Goal: Information Seeking & Learning: Learn about a topic

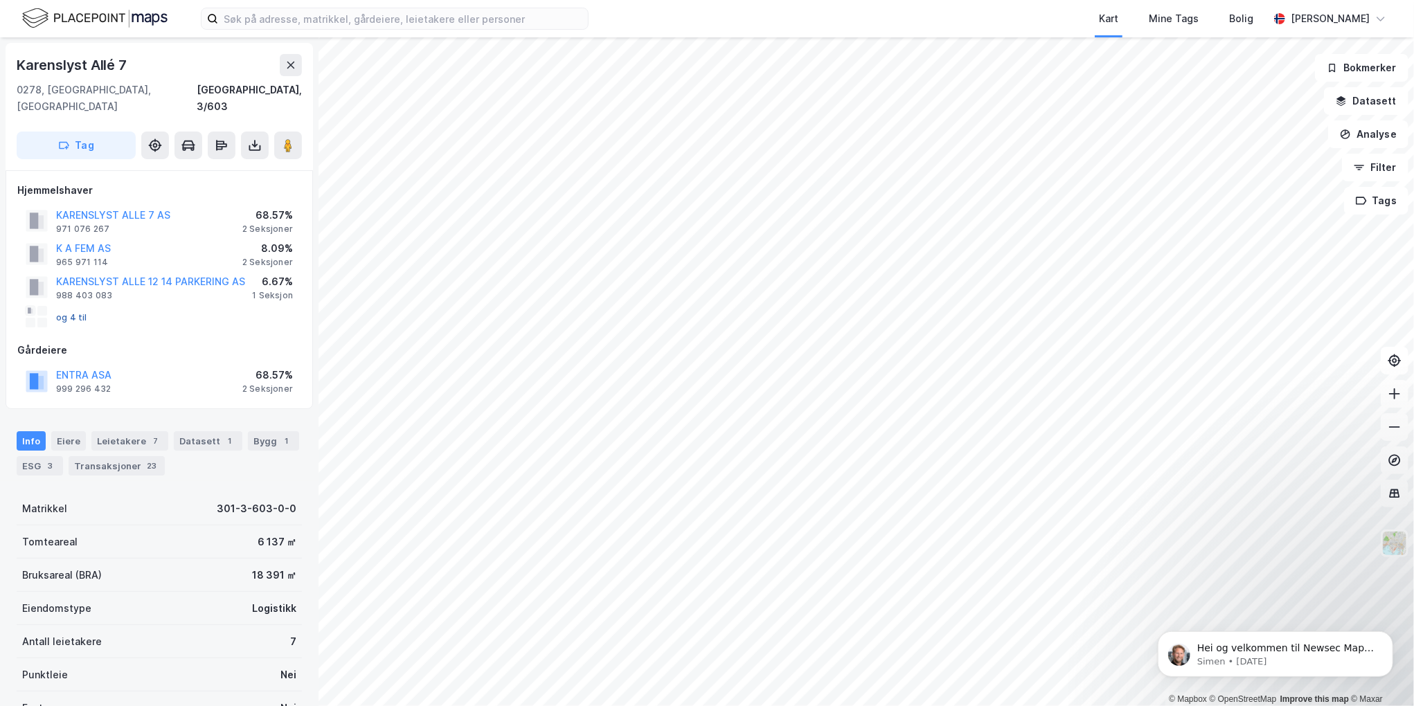
click at [0, 0] on button "og 4 til" at bounding box center [0, 0] width 0 height 0
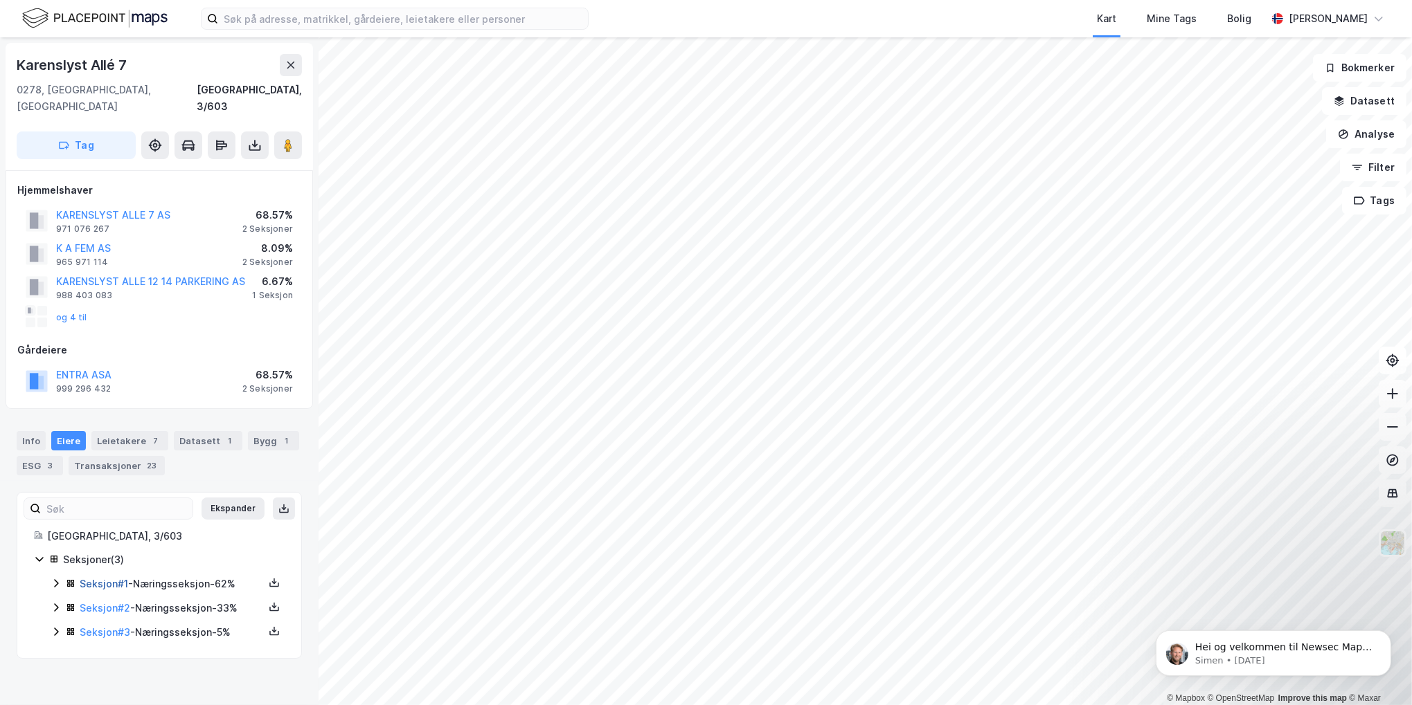
click at [108, 578] on link "Seksjon # 1" at bounding box center [104, 584] width 48 height 12
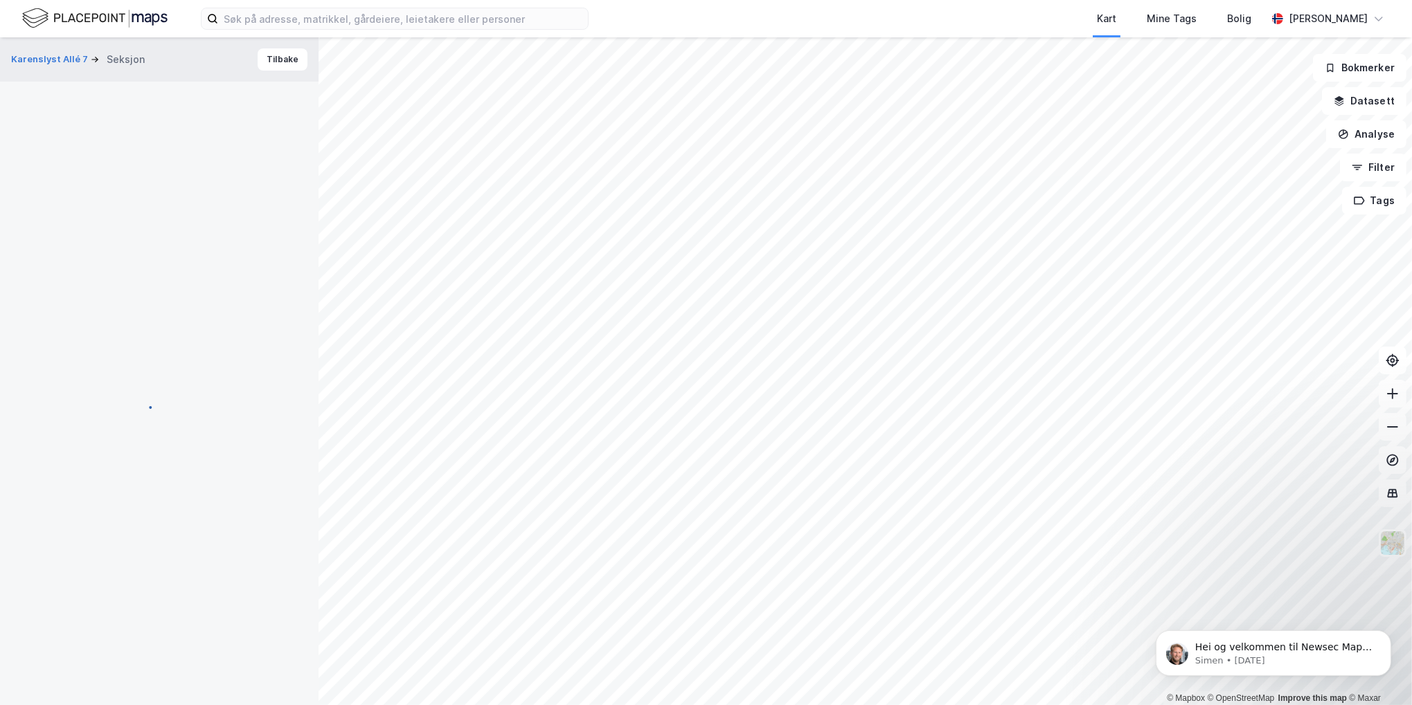
scroll to position [3, 0]
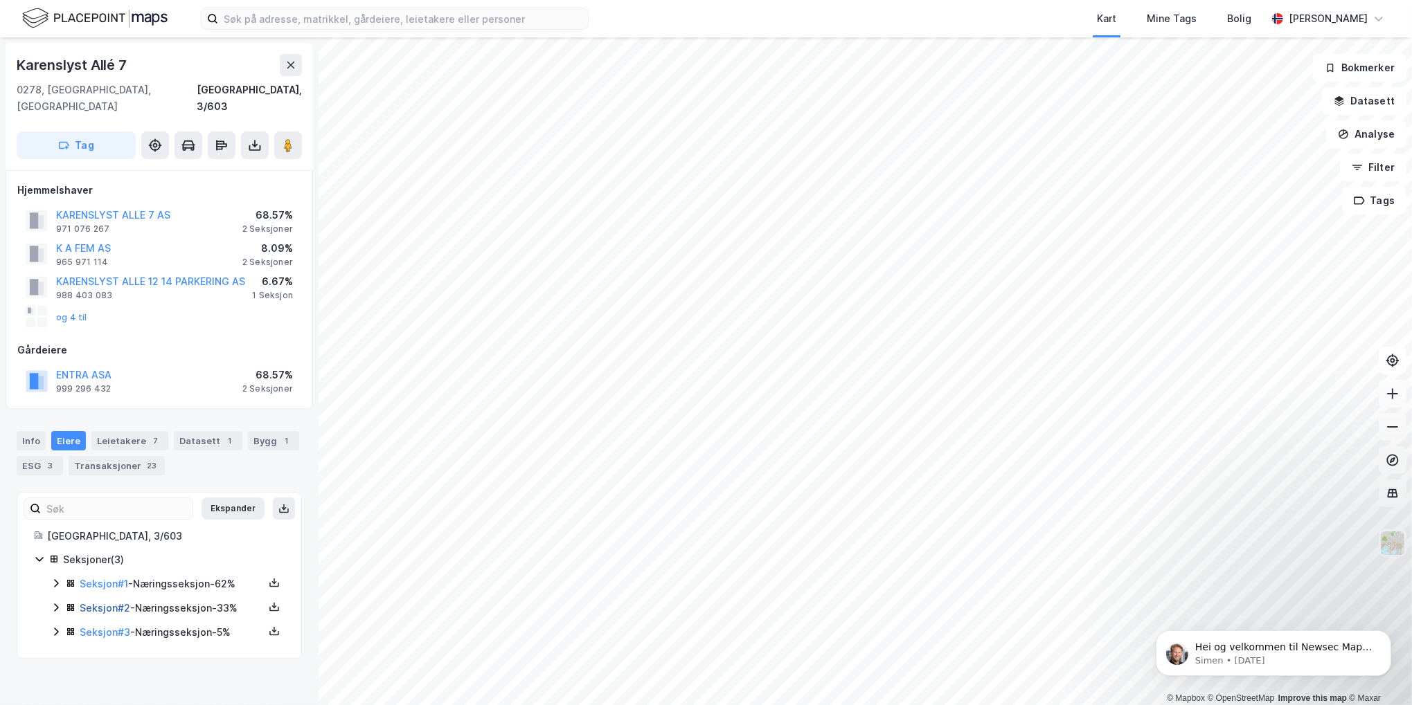
click at [109, 602] on link "Seksjon # 2" at bounding box center [105, 608] width 51 height 12
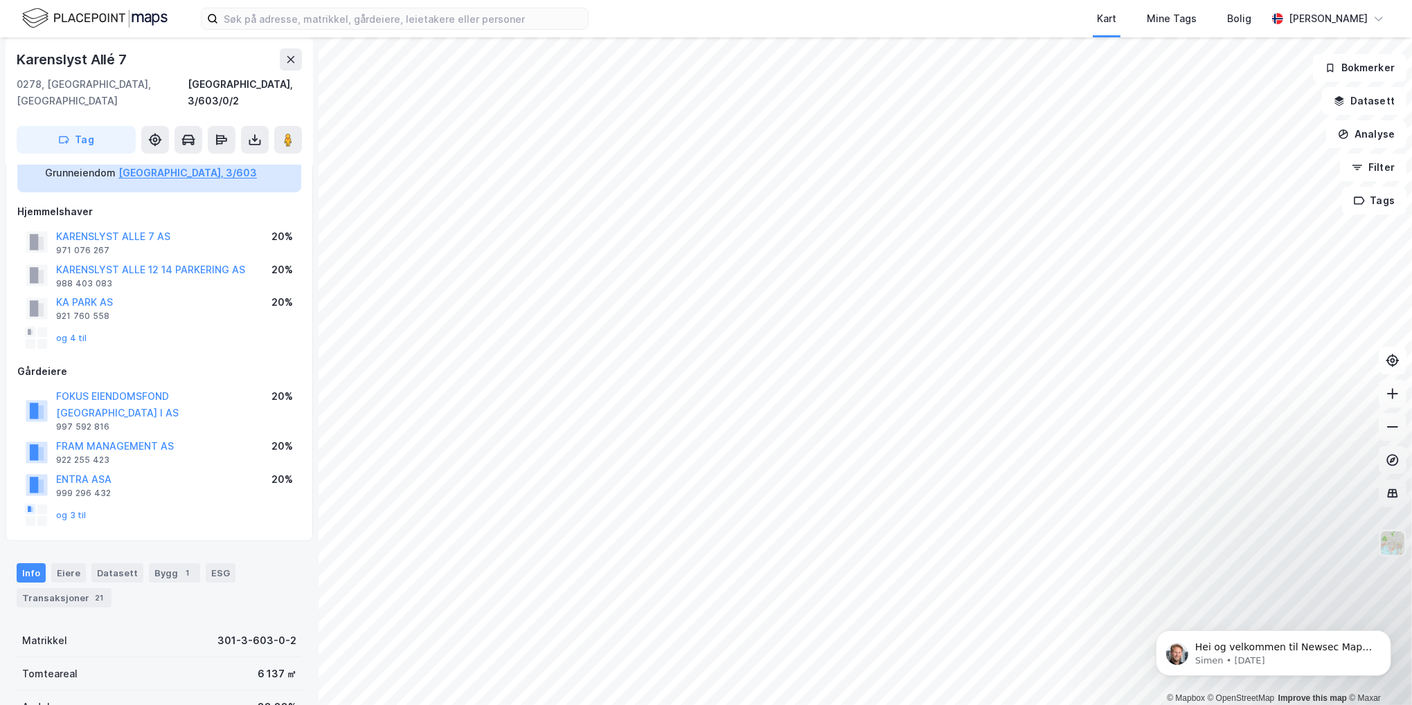
scroll to position [349, 0]
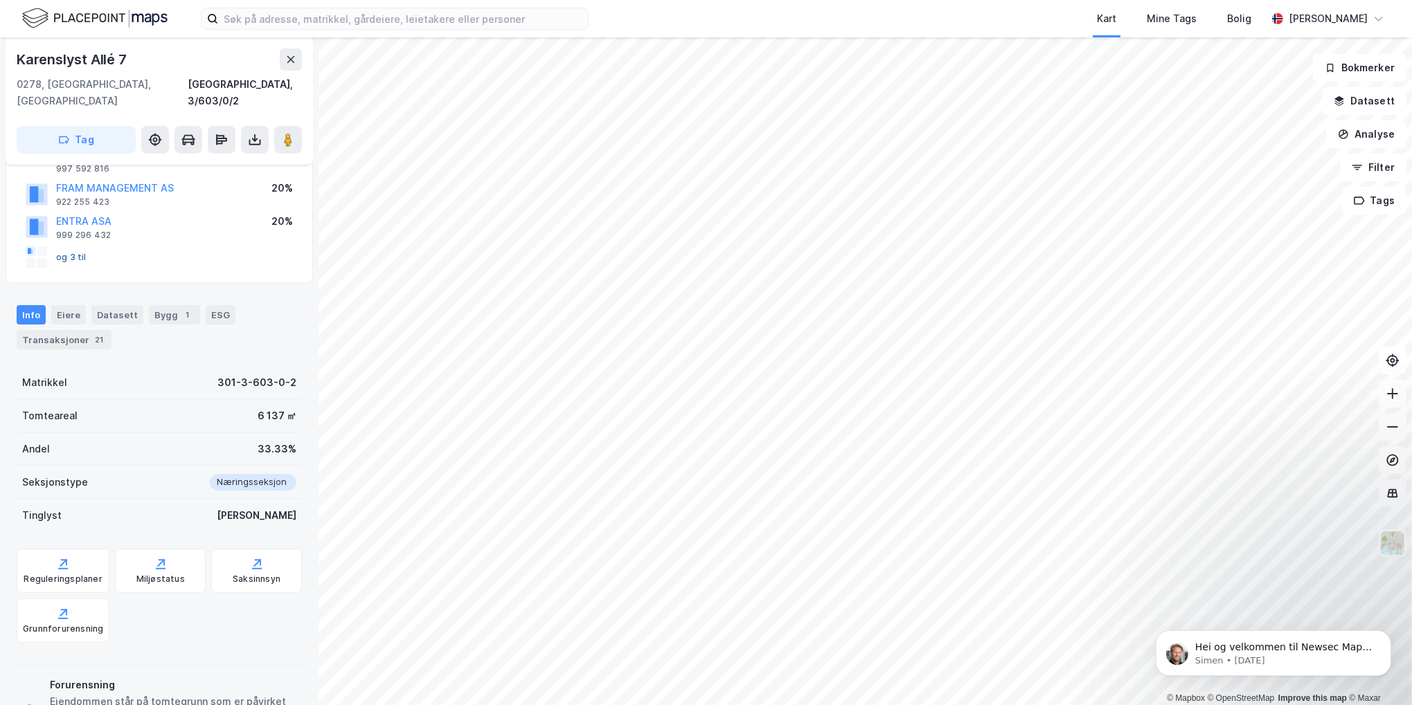
click at [0, 0] on button "og 3 til" at bounding box center [0, 0] width 0 height 0
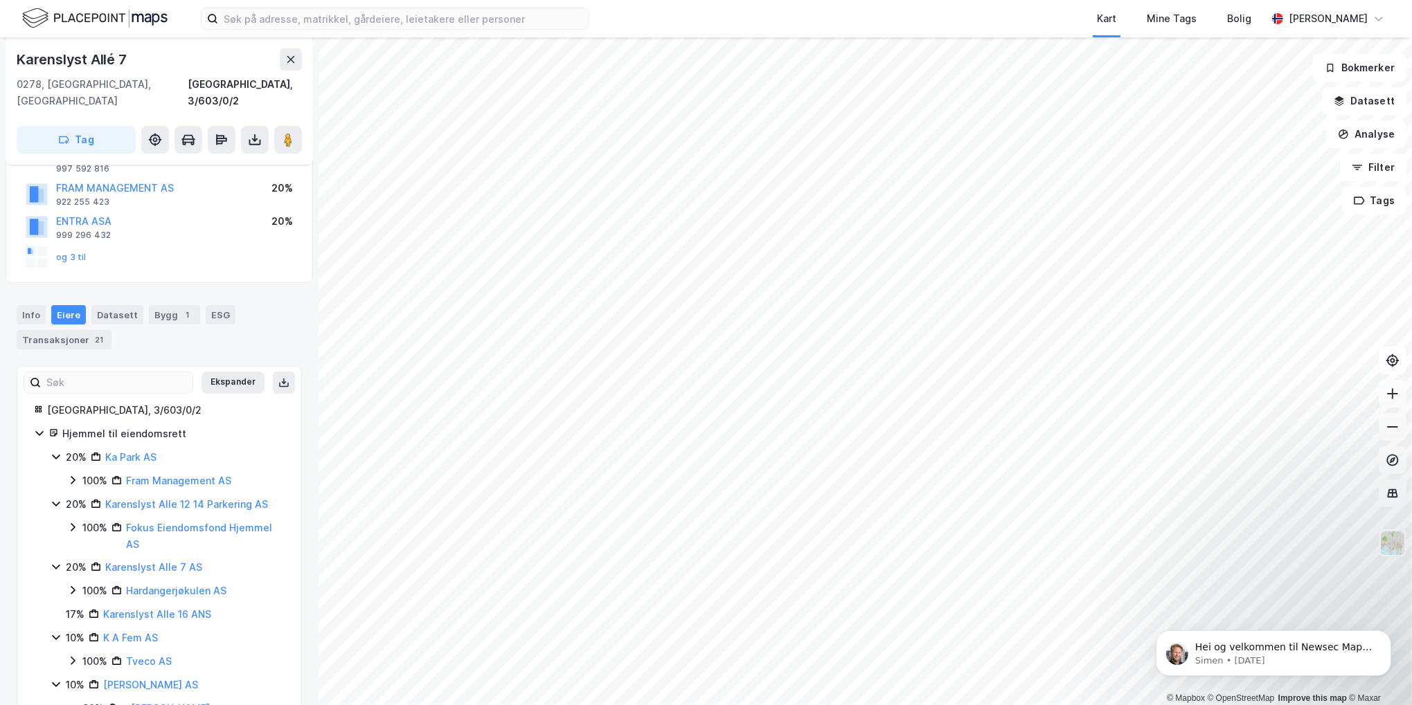
scroll to position [407, 0]
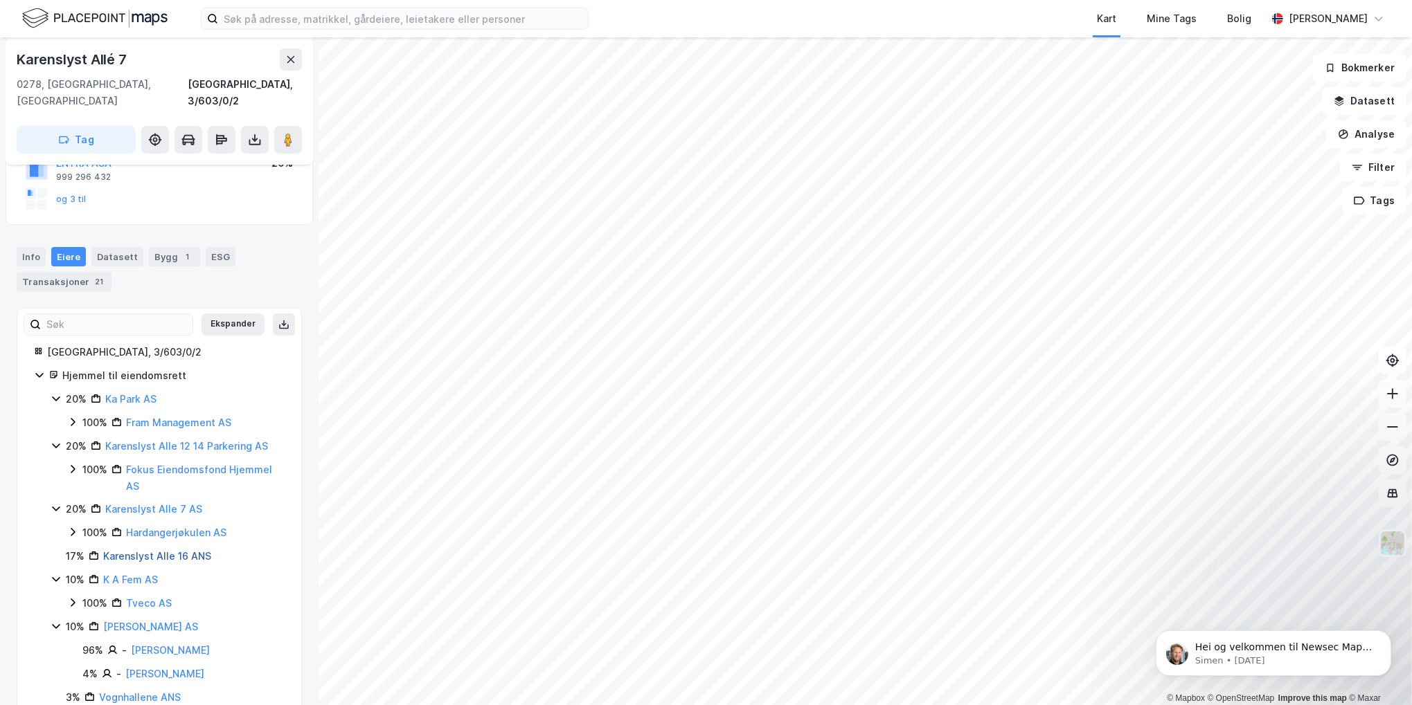
click at [127, 550] on link "Karenslyst Alle 16 ANS" at bounding box center [157, 556] width 108 height 12
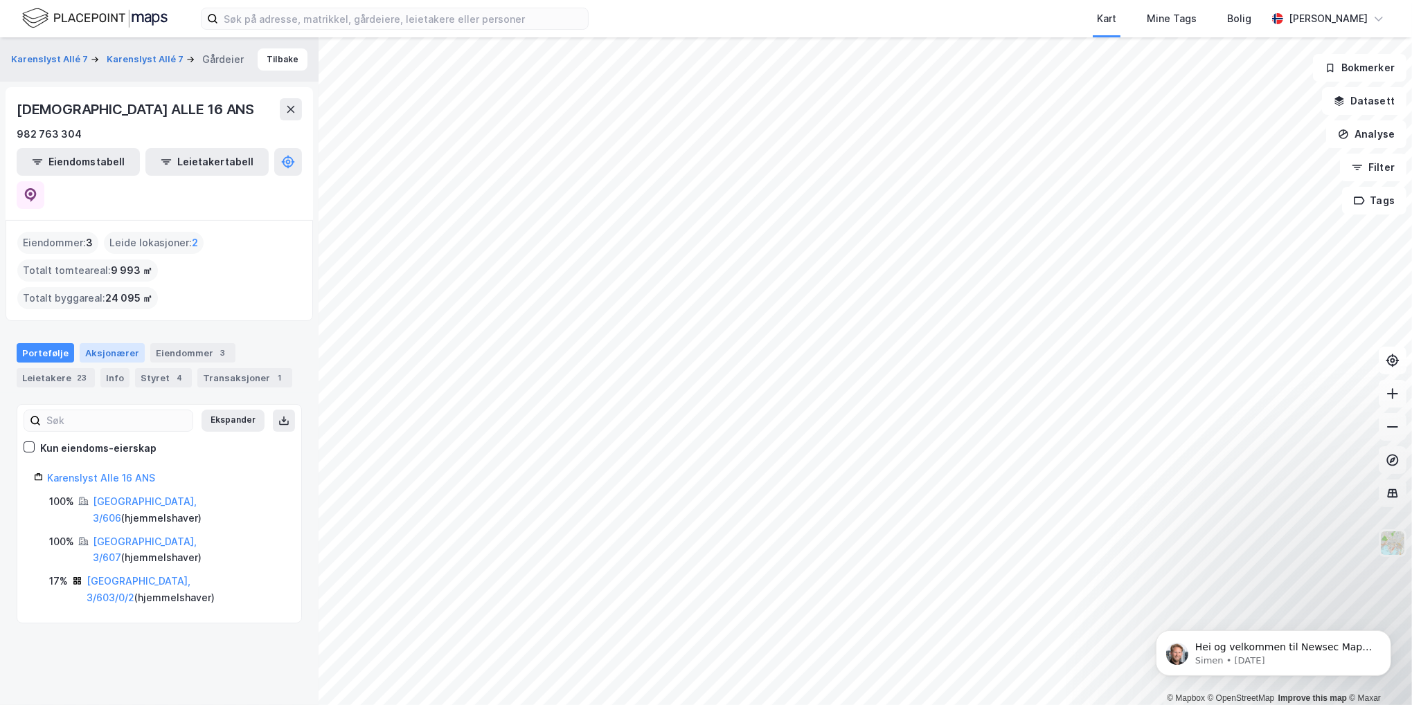
click at [123, 343] on div "Aksjonærer" at bounding box center [112, 352] width 65 height 19
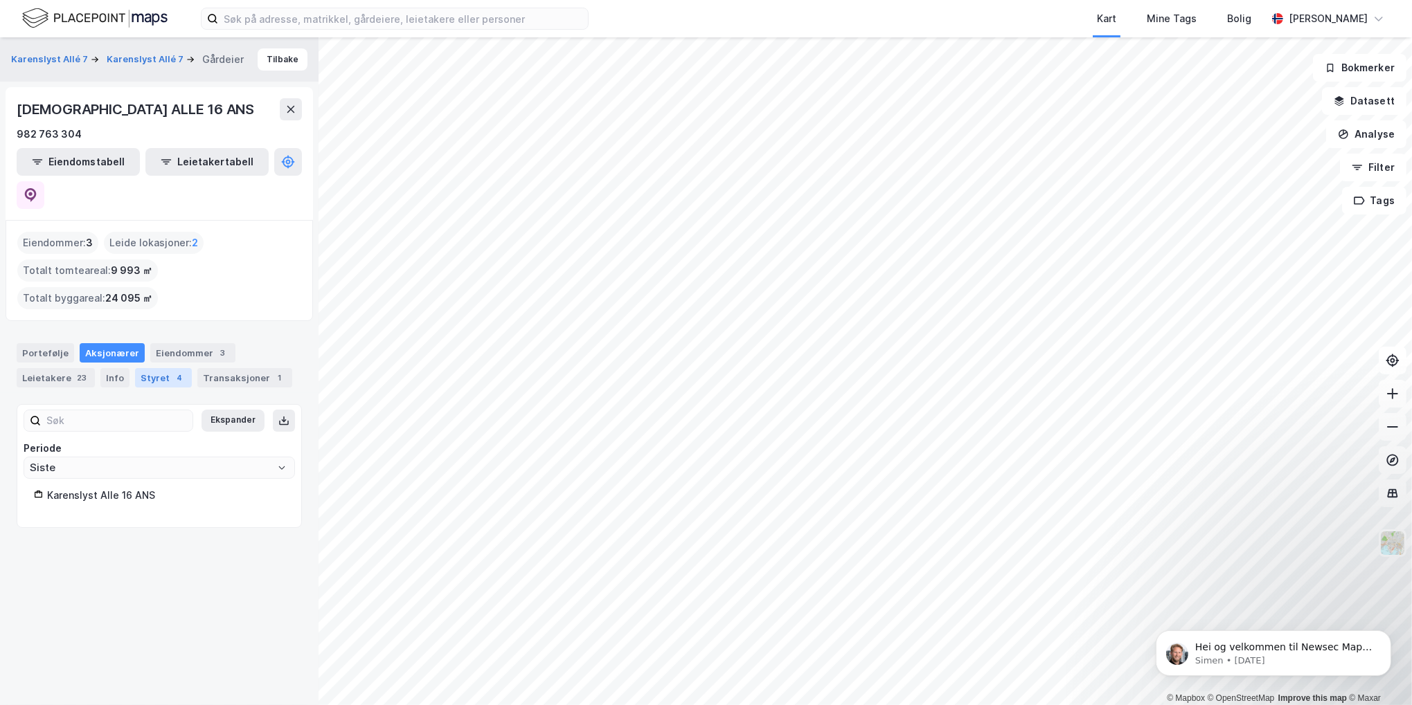
click at [163, 368] on div "Styret 4" at bounding box center [163, 377] width 57 height 19
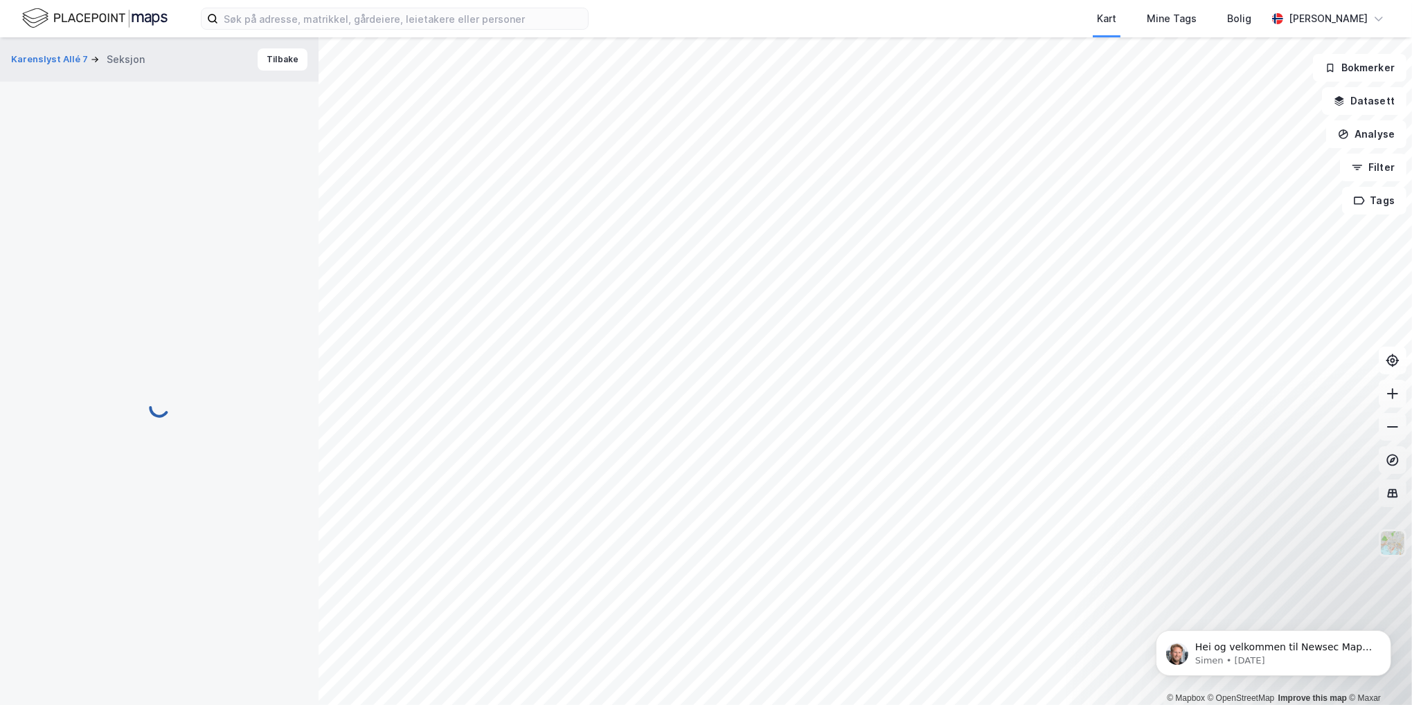
scroll to position [407, 0]
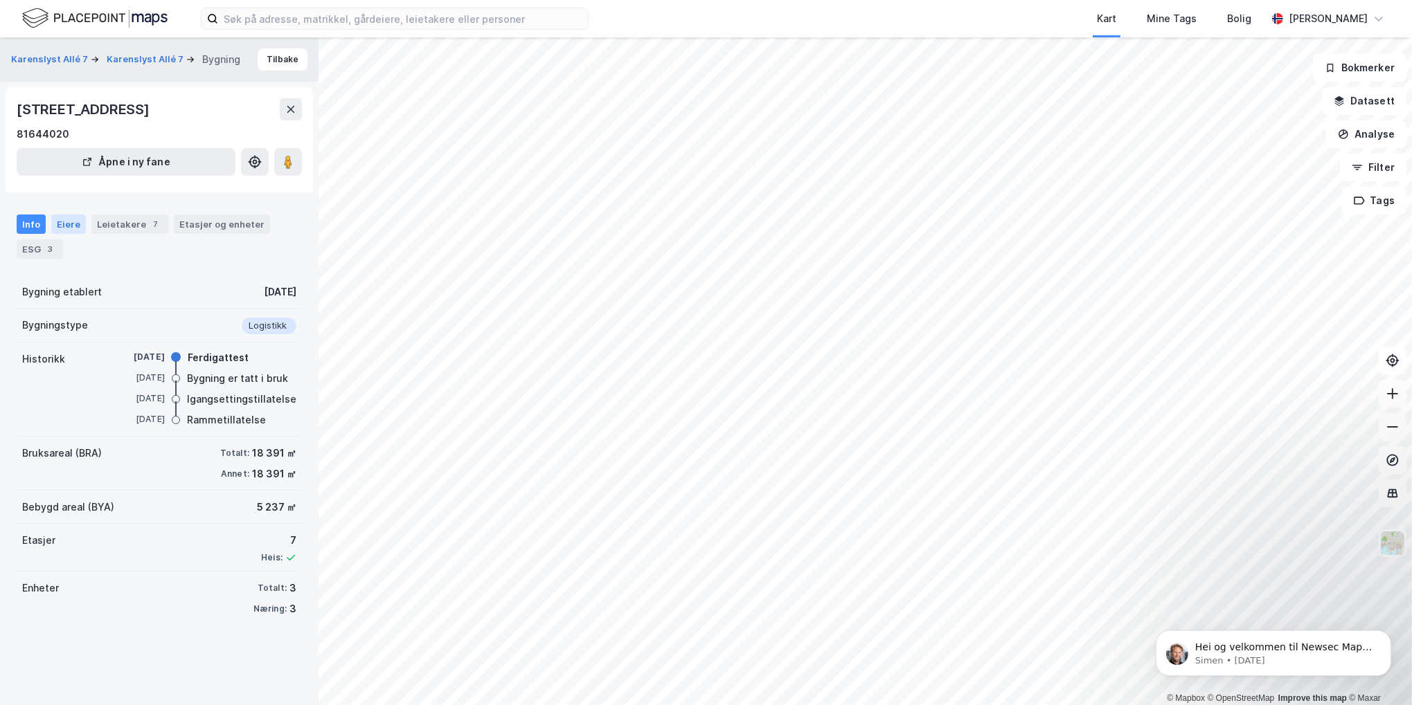
click at [61, 223] on div "Eiere" at bounding box center [68, 224] width 35 height 19
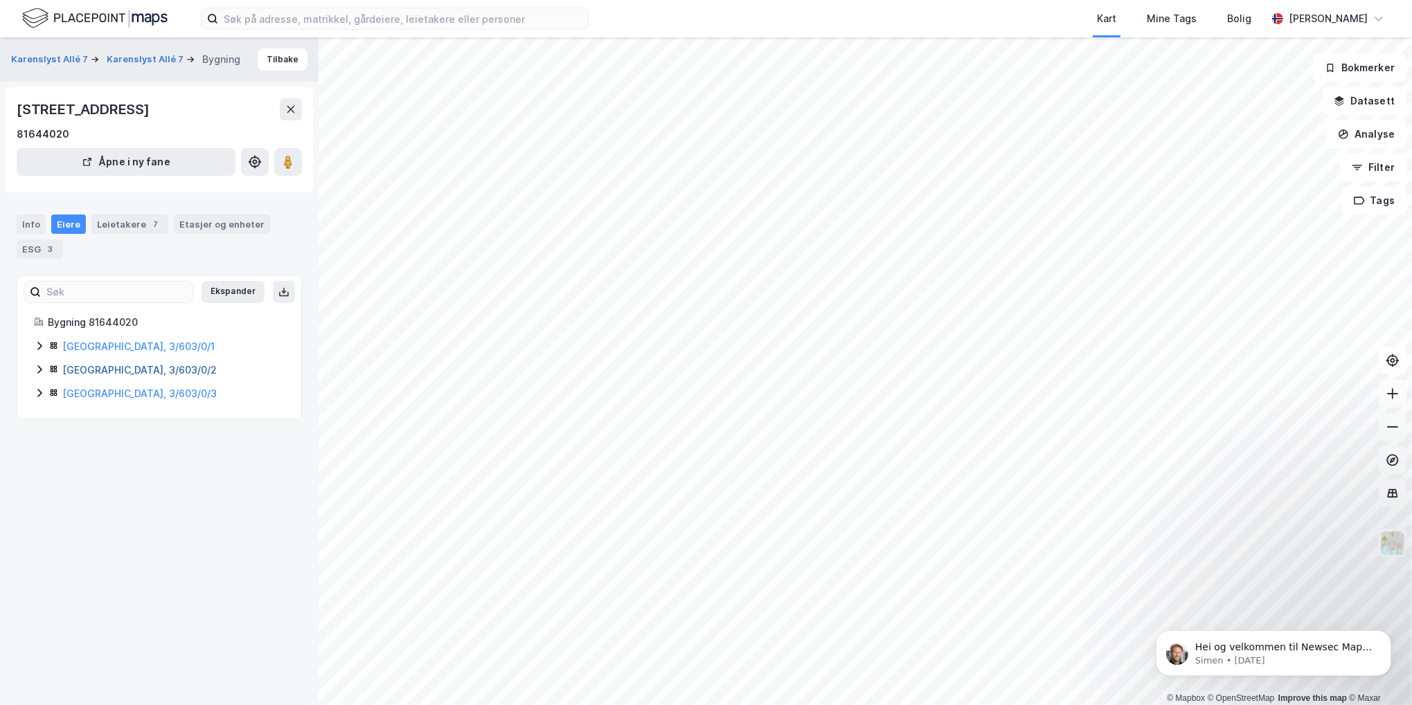
click at [105, 368] on link "[GEOGRAPHIC_DATA], 3/603/0/2" at bounding box center [139, 370] width 154 height 12
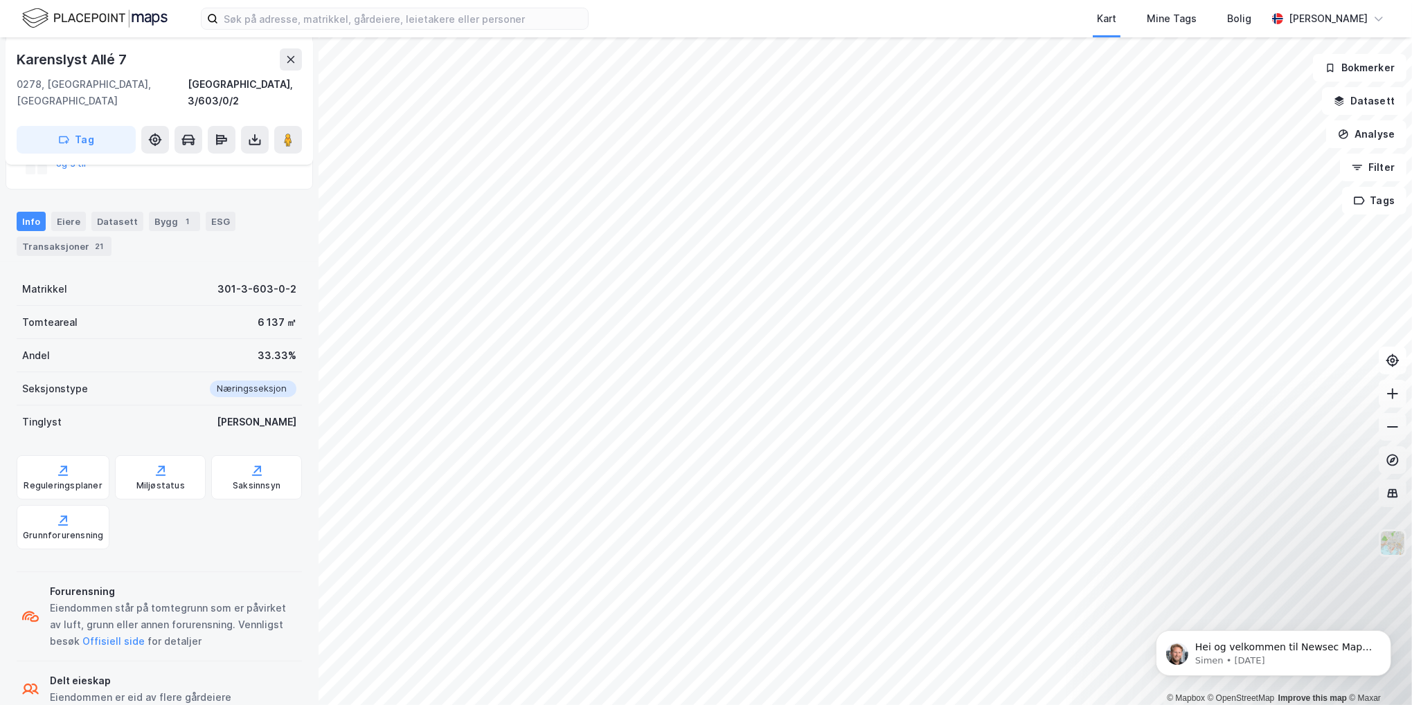
scroll to position [235, 0]
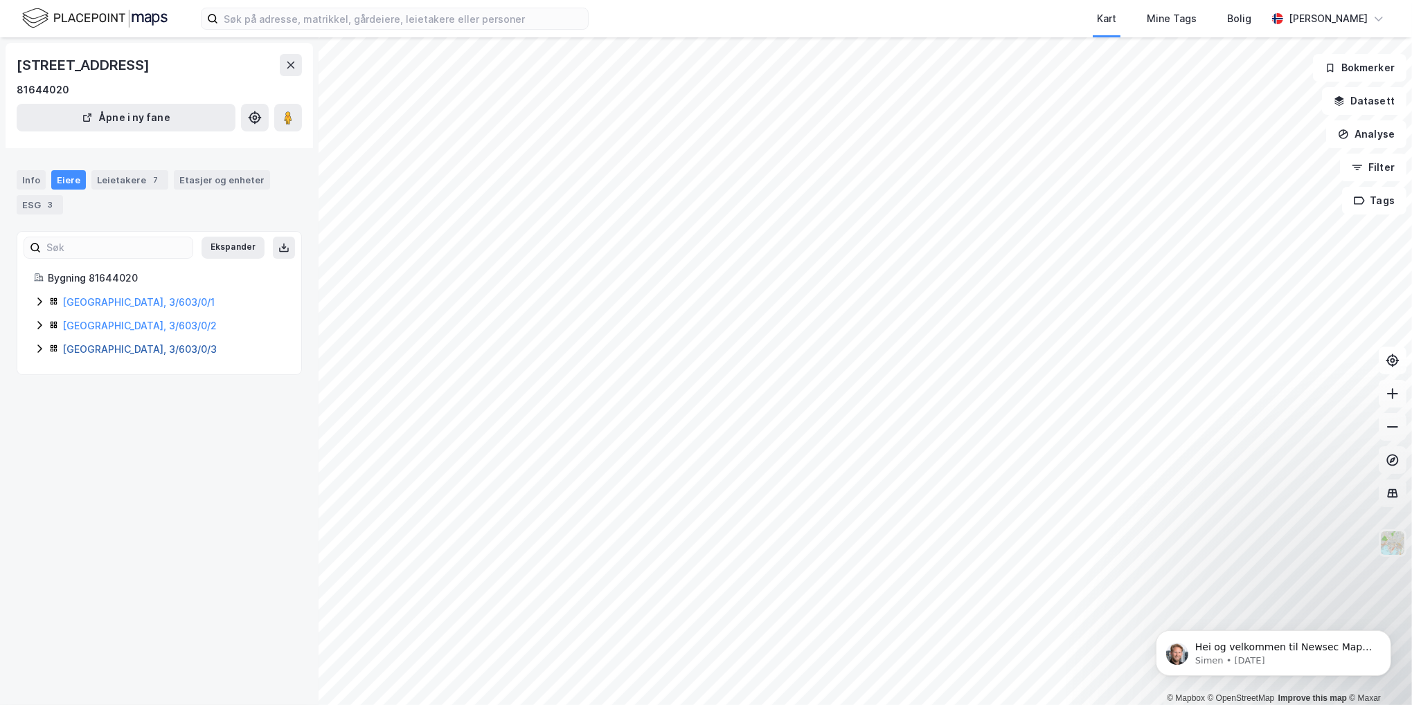
click at [105, 352] on link "[GEOGRAPHIC_DATA], 3/603/0/3" at bounding box center [139, 349] width 154 height 12
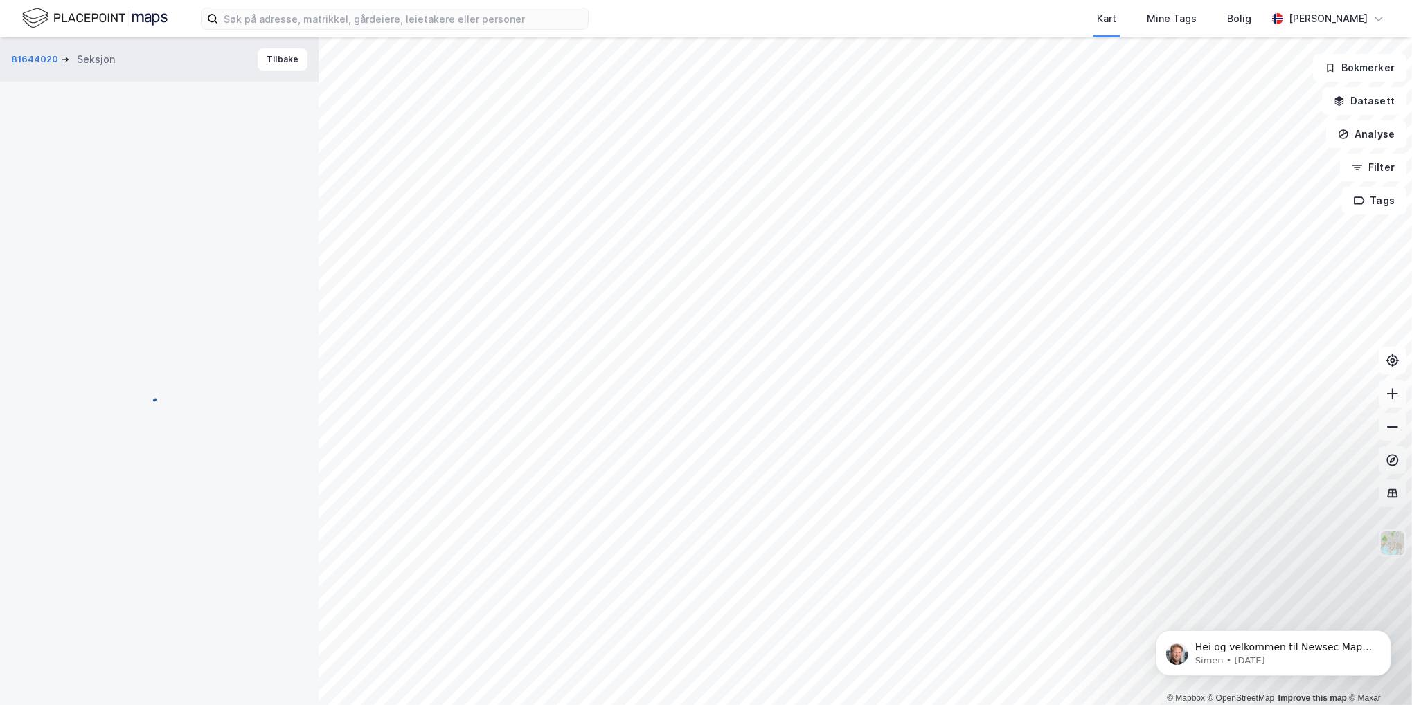
scroll to position [199, 0]
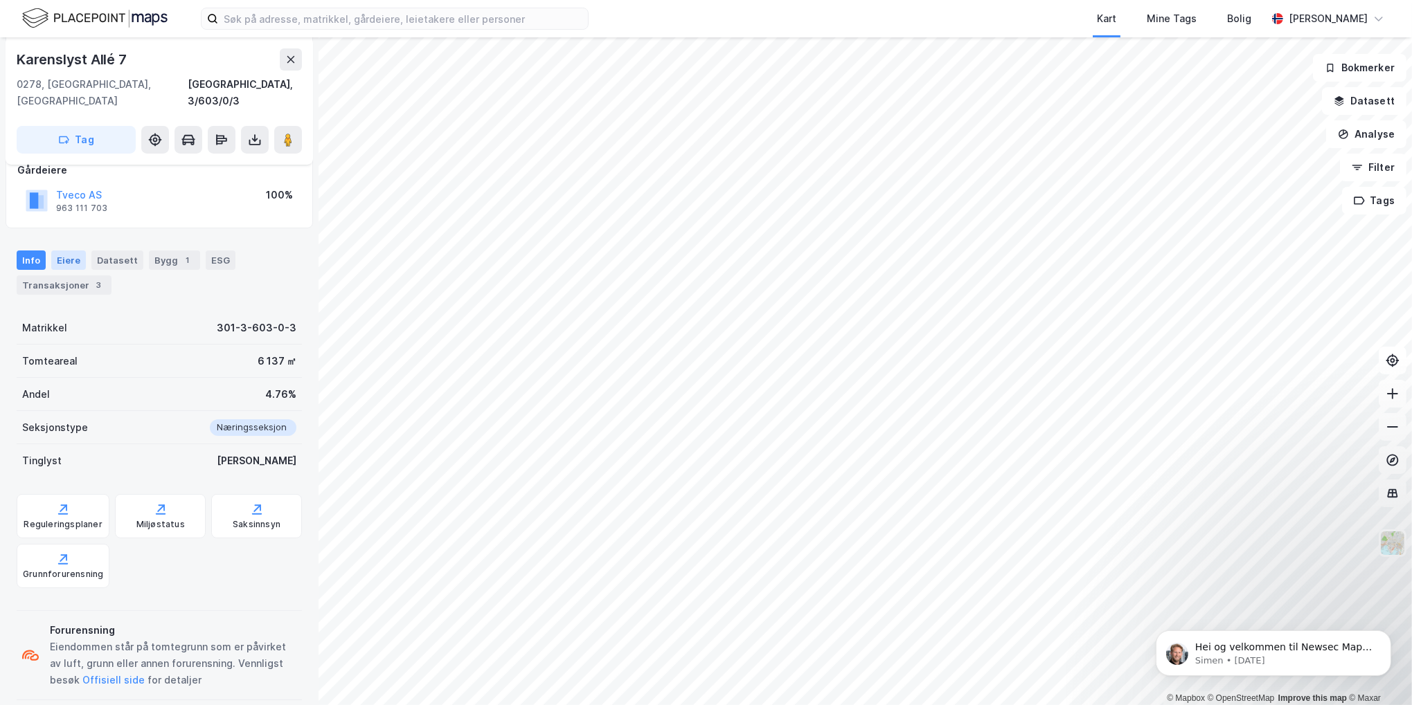
click at [61, 251] on div "Eiere" at bounding box center [68, 260] width 35 height 19
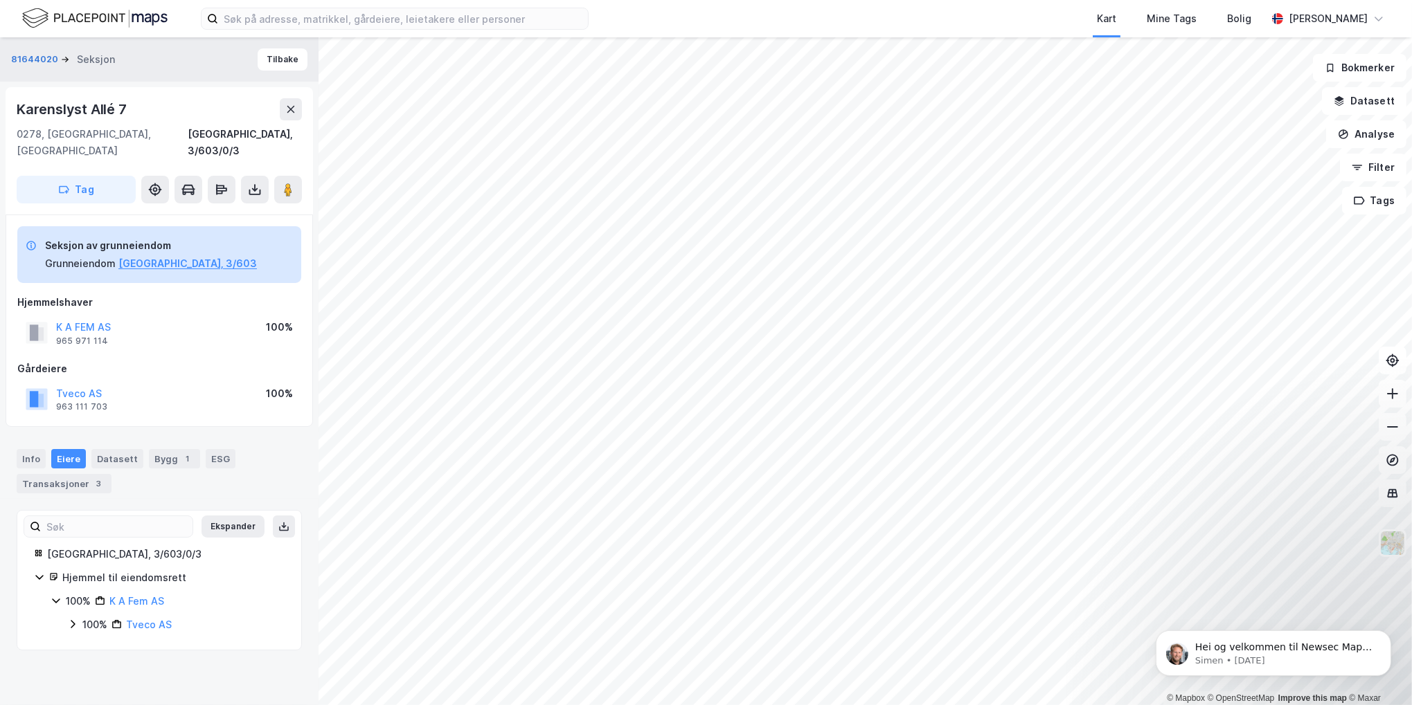
click at [134, 449] on div "Datasett" at bounding box center [117, 458] width 52 height 19
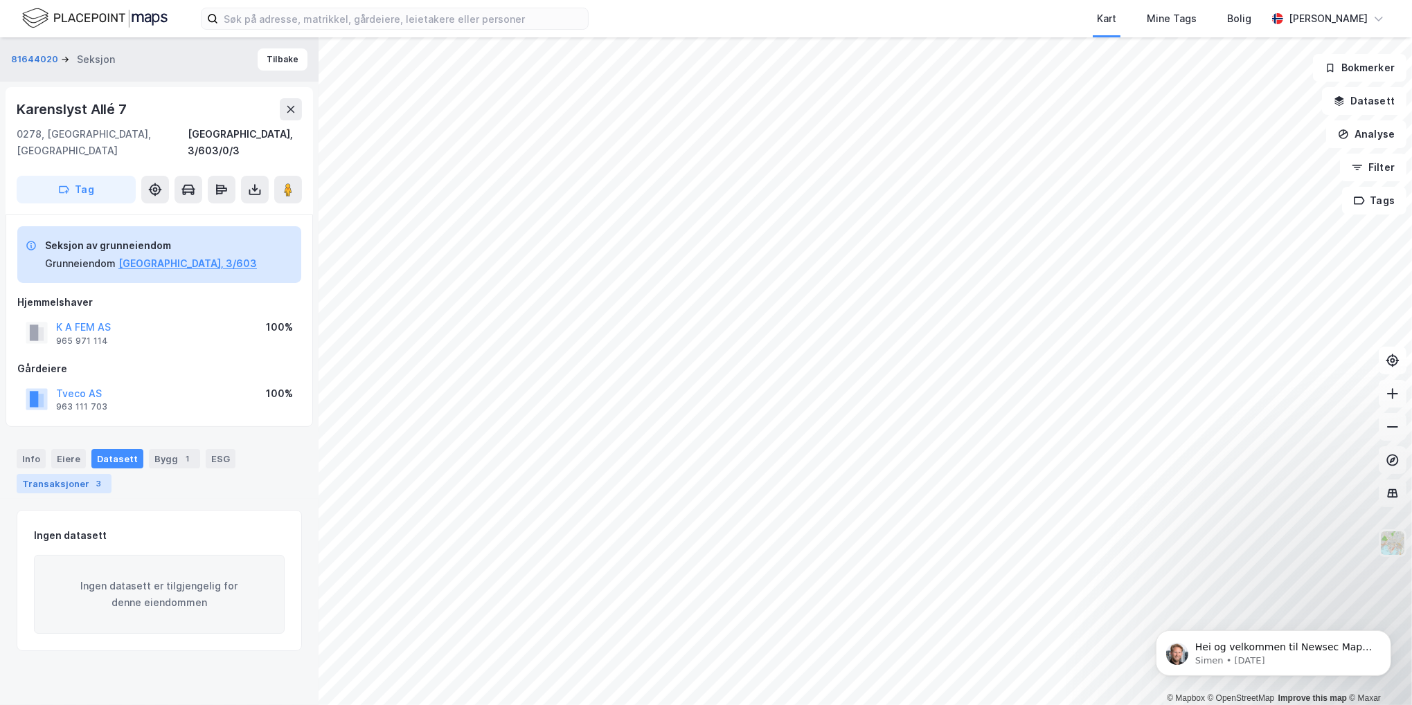
click at [92, 477] on div "3" at bounding box center [99, 484] width 14 height 14
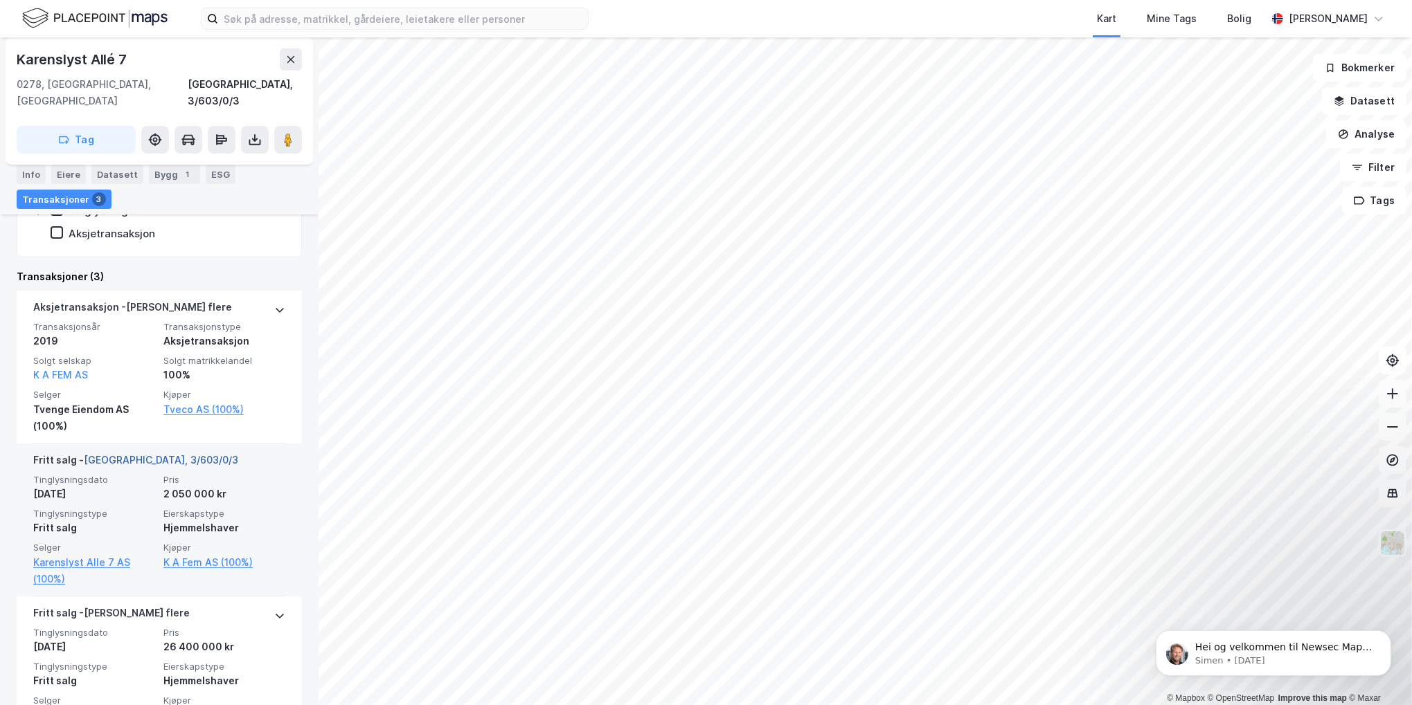
scroll to position [521, 0]
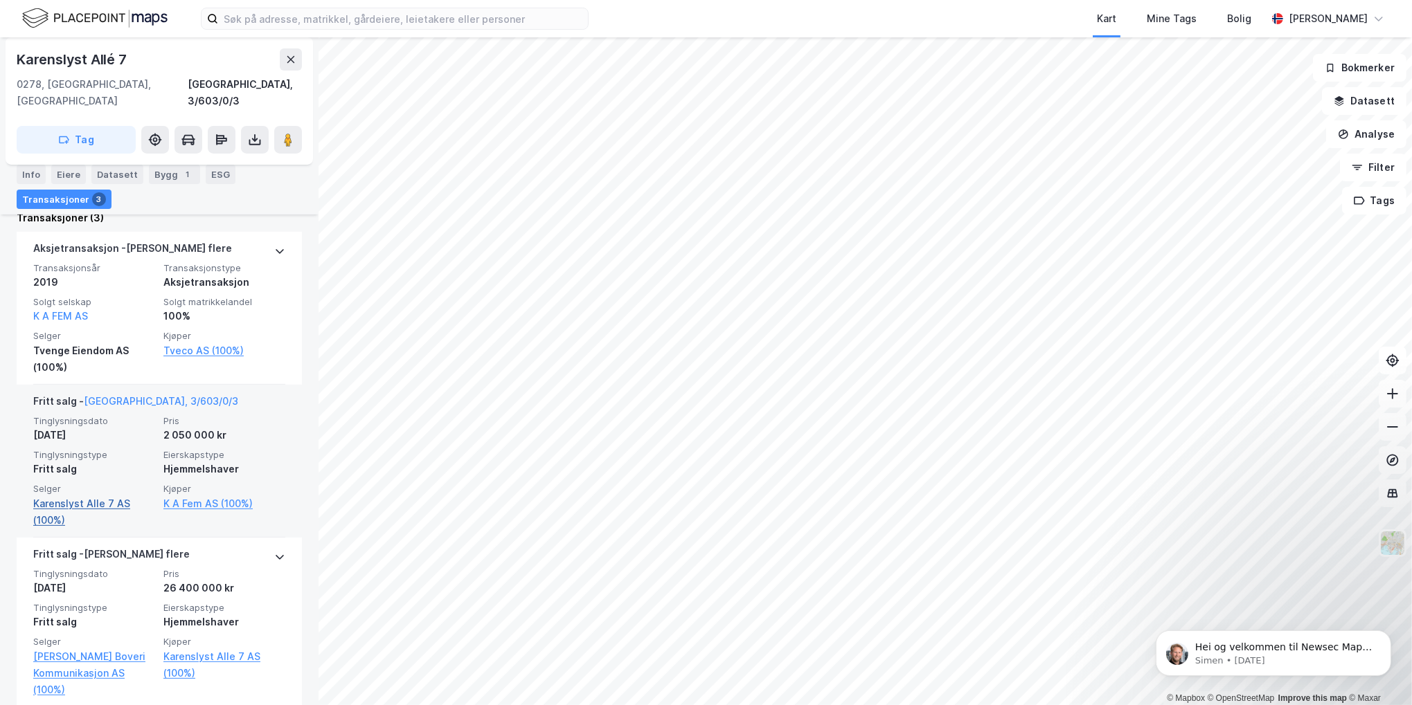
click at [58, 496] on link "Karenslyst Alle 7 AS (100%)" at bounding box center [94, 512] width 122 height 33
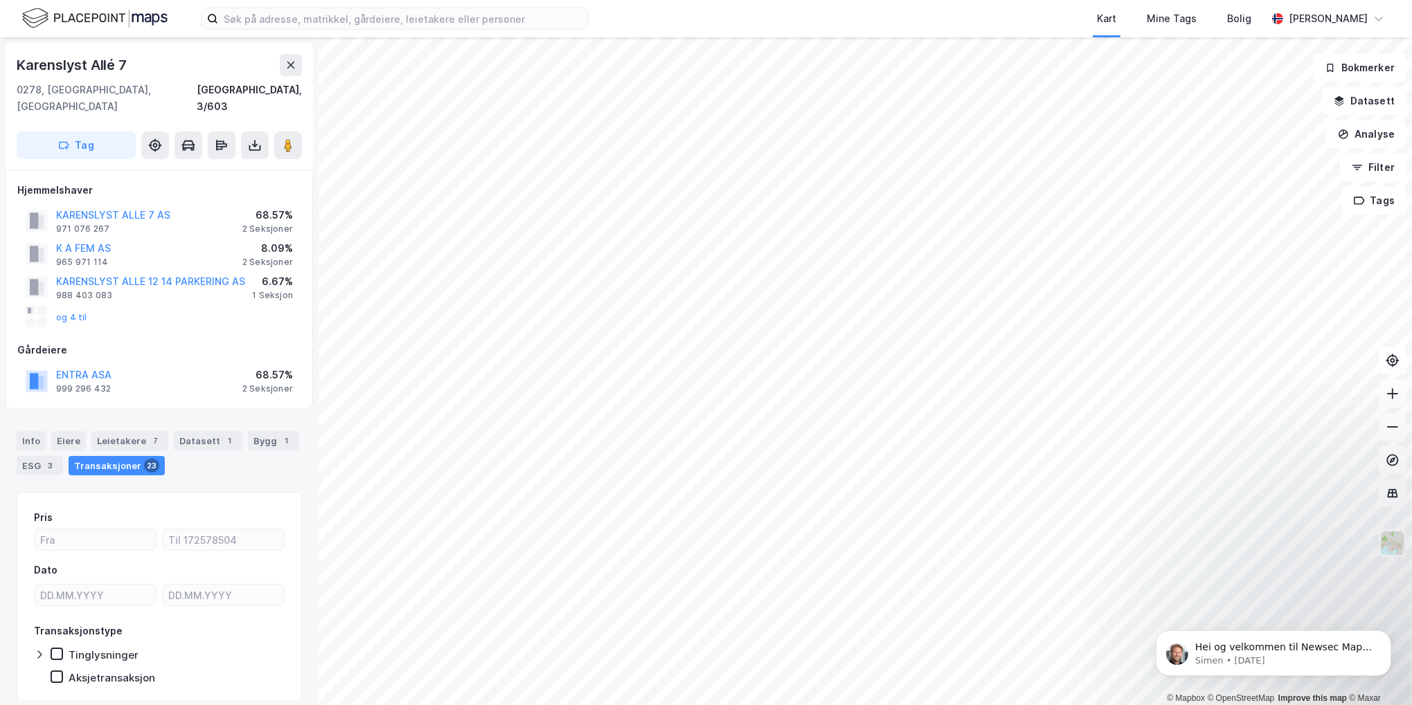
scroll to position [1, 0]
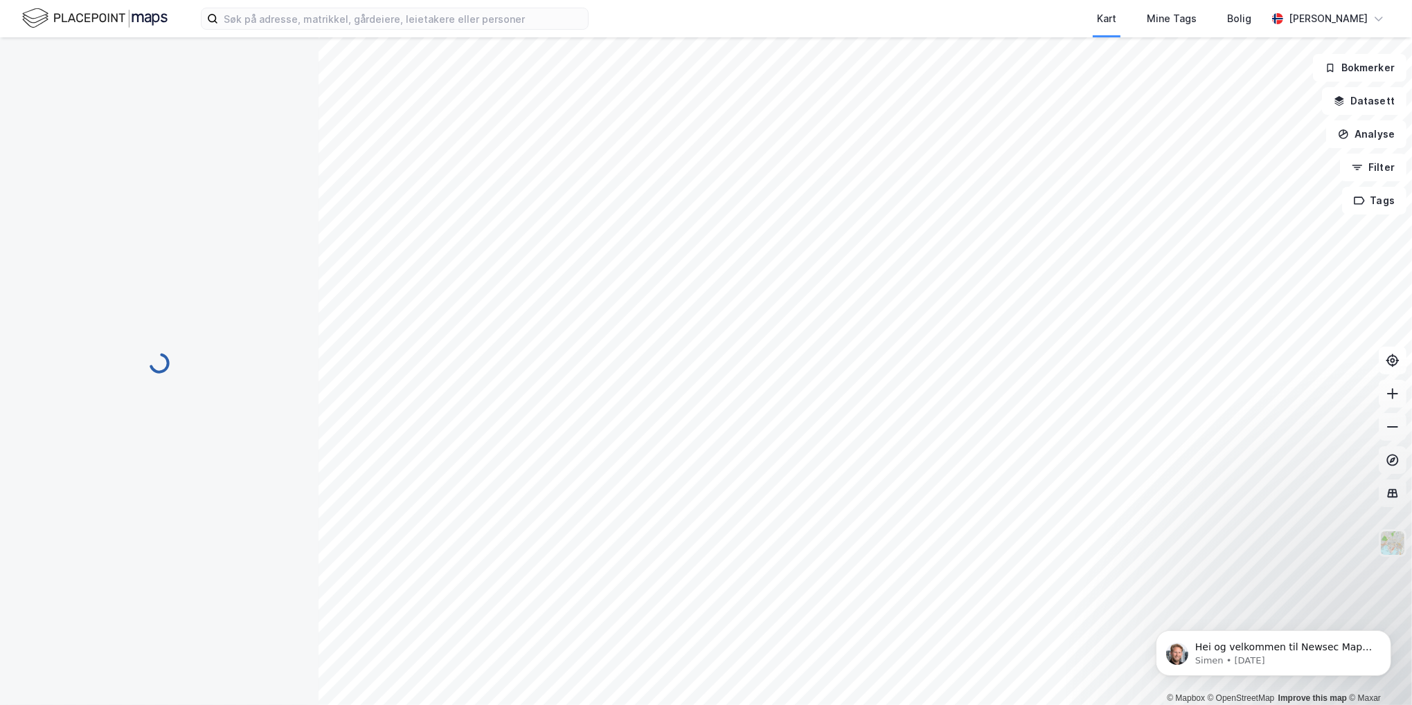
scroll to position [1, 0]
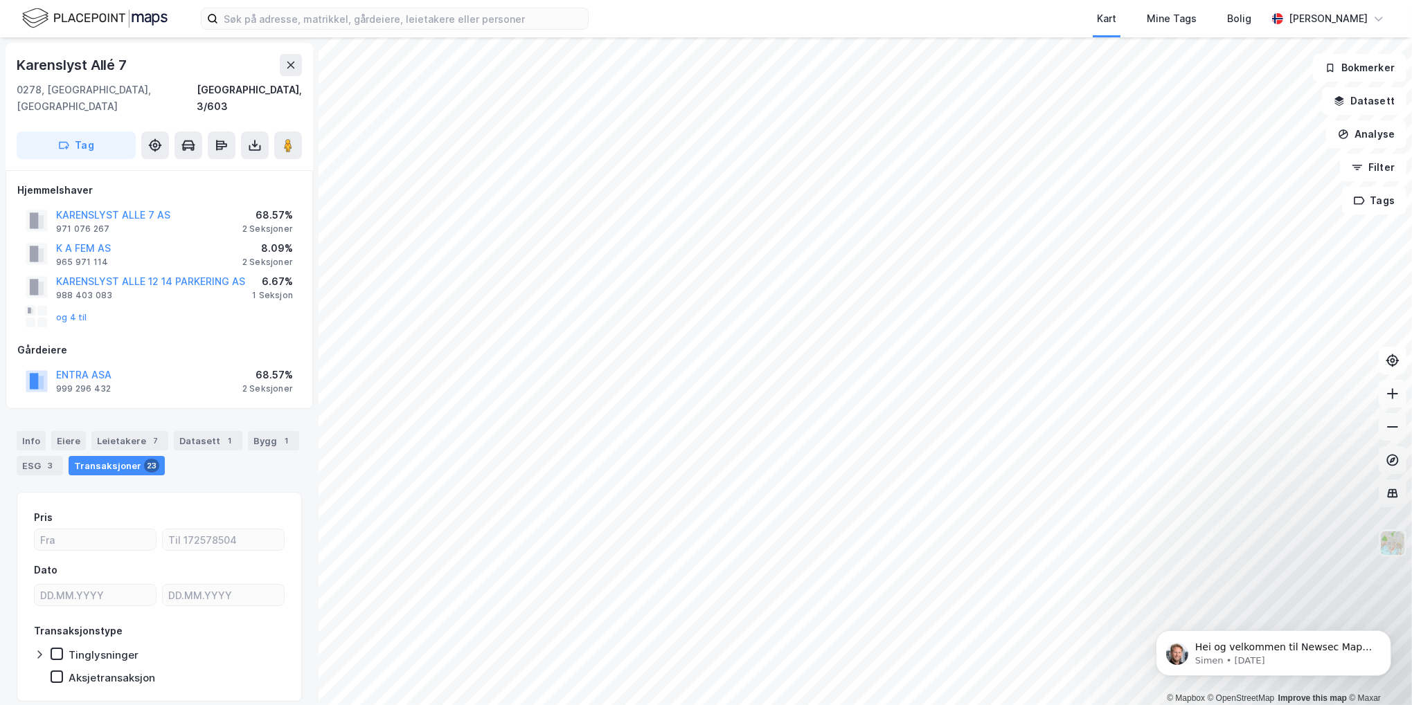
scroll to position [1, 0]
